Goal: Transaction & Acquisition: Obtain resource

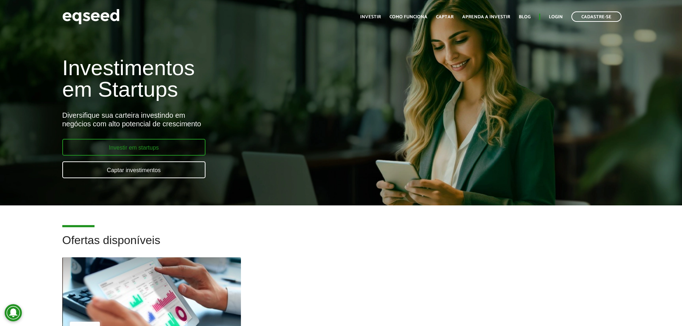
click at [139, 50] on link "Investir em startups" at bounding box center [133, 147] width 143 height 17
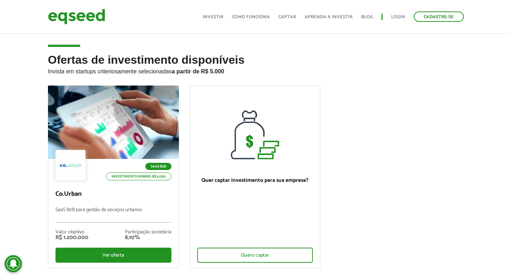
scroll to position [107, 0]
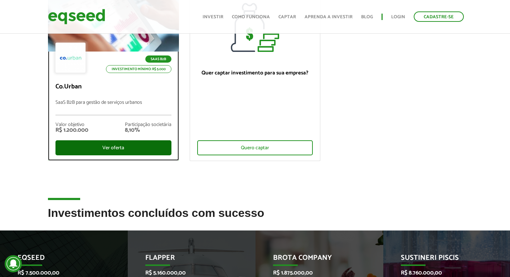
click at [121, 50] on div "Ver oferta" at bounding box center [113, 147] width 116 height 15
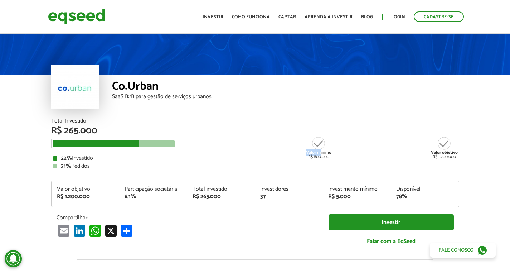
drag, startPoint x: 320, startPoint y: 144, endPoint x: 335, endPoint y: 144, distance: 15.0
click at [335, 144] on div "Valor mínimo R$ 800.000 Valor objetivo R$ 1.200.000" at bounding box center [249, 143] width 397 height 9
click at [396, 146] on div "Valor mínimo R$ 800.000 Valor objetivo R$ 1.200.000" at bounding box center [249, 143] width 397 height 9
